Goal: Task Accomplishment & Management: Manage account settings

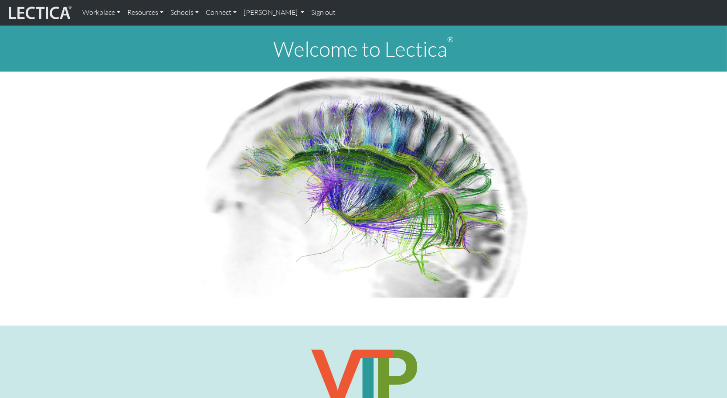
click at [308, 11] on link "Sign out" at bounding box center [323, 12] width 31 height 18
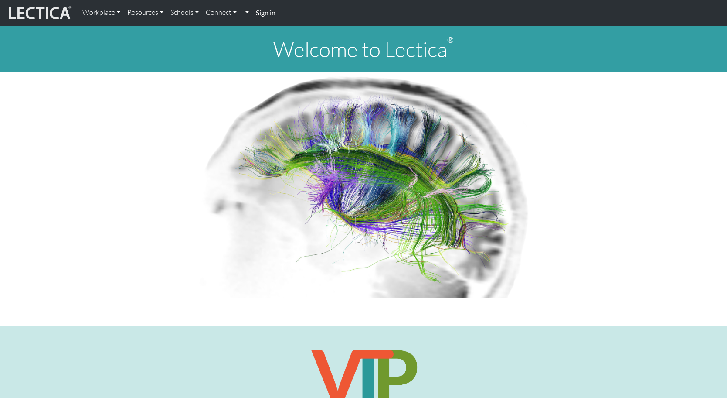
click at [256, 12] on strong "Sign in" at bounding box center [266, 12] width 20 height 8
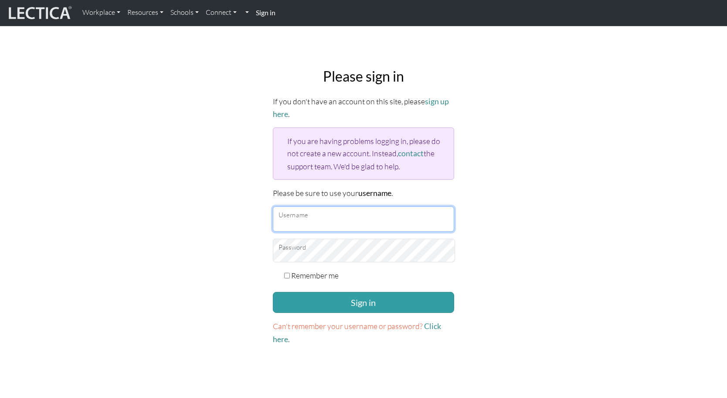
click at [322, 206] on input "Username" at bounding box center [363, 218] width 181 height 25
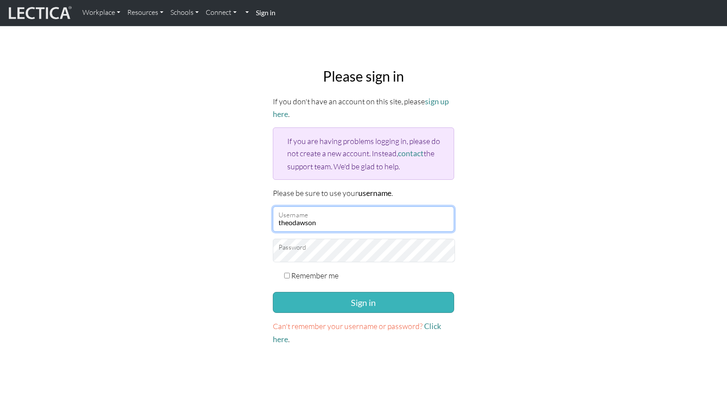
type input "theodawson"
click at [317, 292] on button "Sign in" at bounding box center [363, 302] width 181 height 21
